Goal: Check status

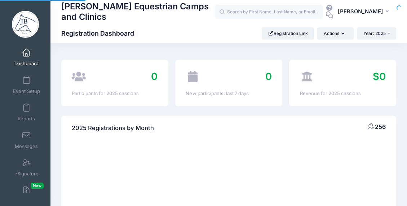
select select
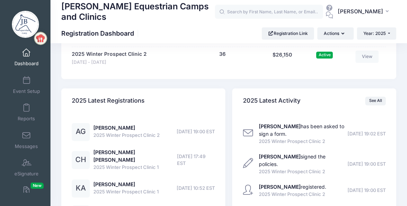
scroll to position [756, 0]
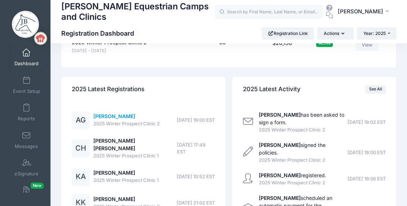
click at [117, 115] on link "[PERSON_NAME]" at bounding box center [114, 116] width 42 height 6
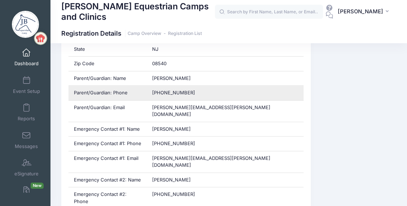
scroll to position [324, 0]
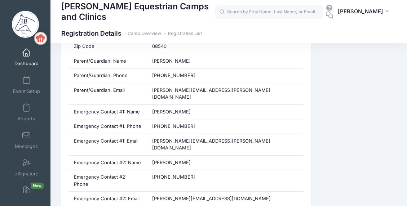
drag, startPoint x: 403, startPoint y: 0, endPoint x: 363, endPoint y: 72, distance: 82.7
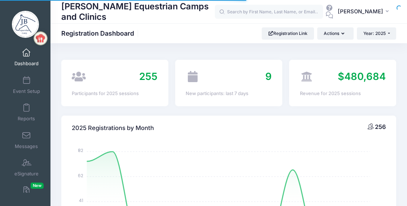
select select
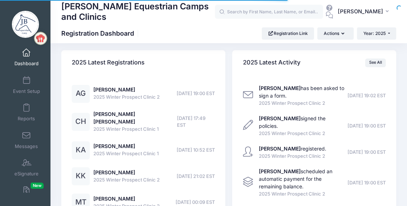
scroll to position [756, 0]
